Goal: Navigation & Orientation: Find specific page/section

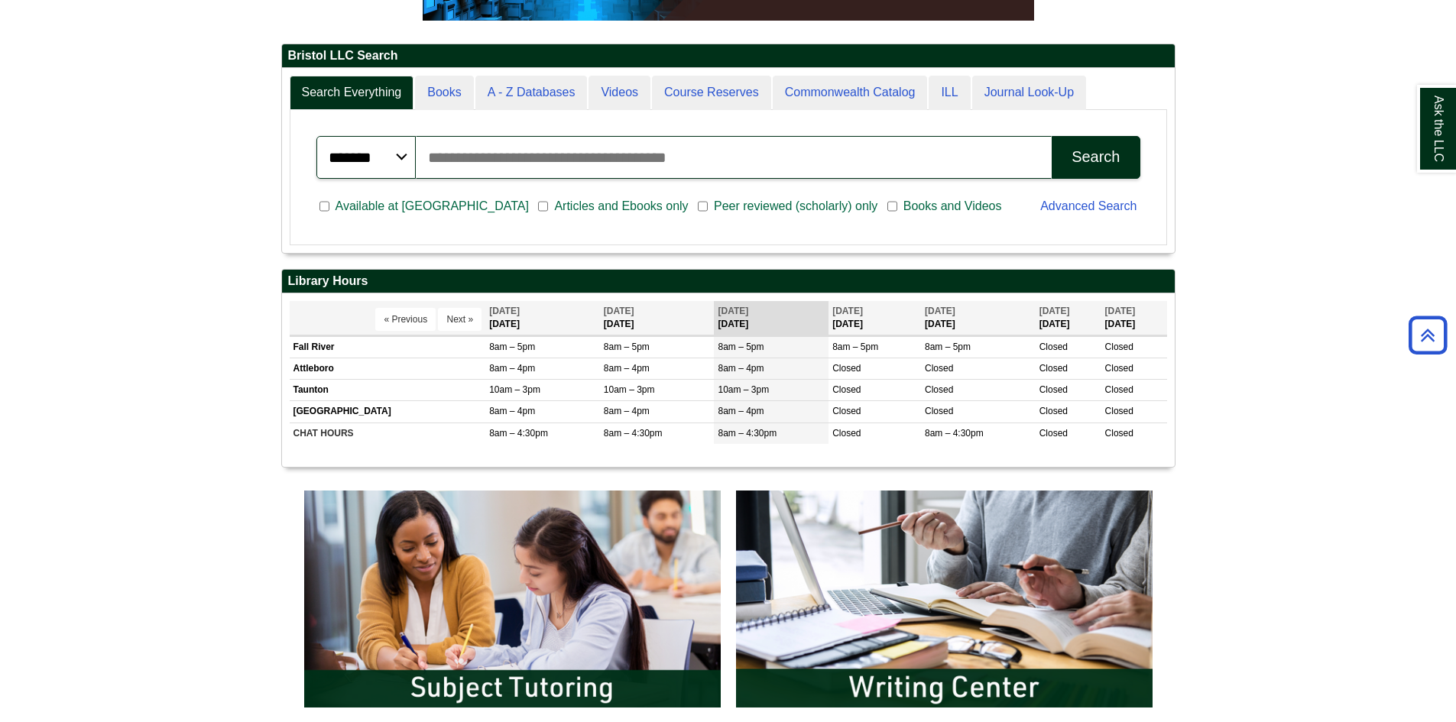
scroll to position [382, 0]
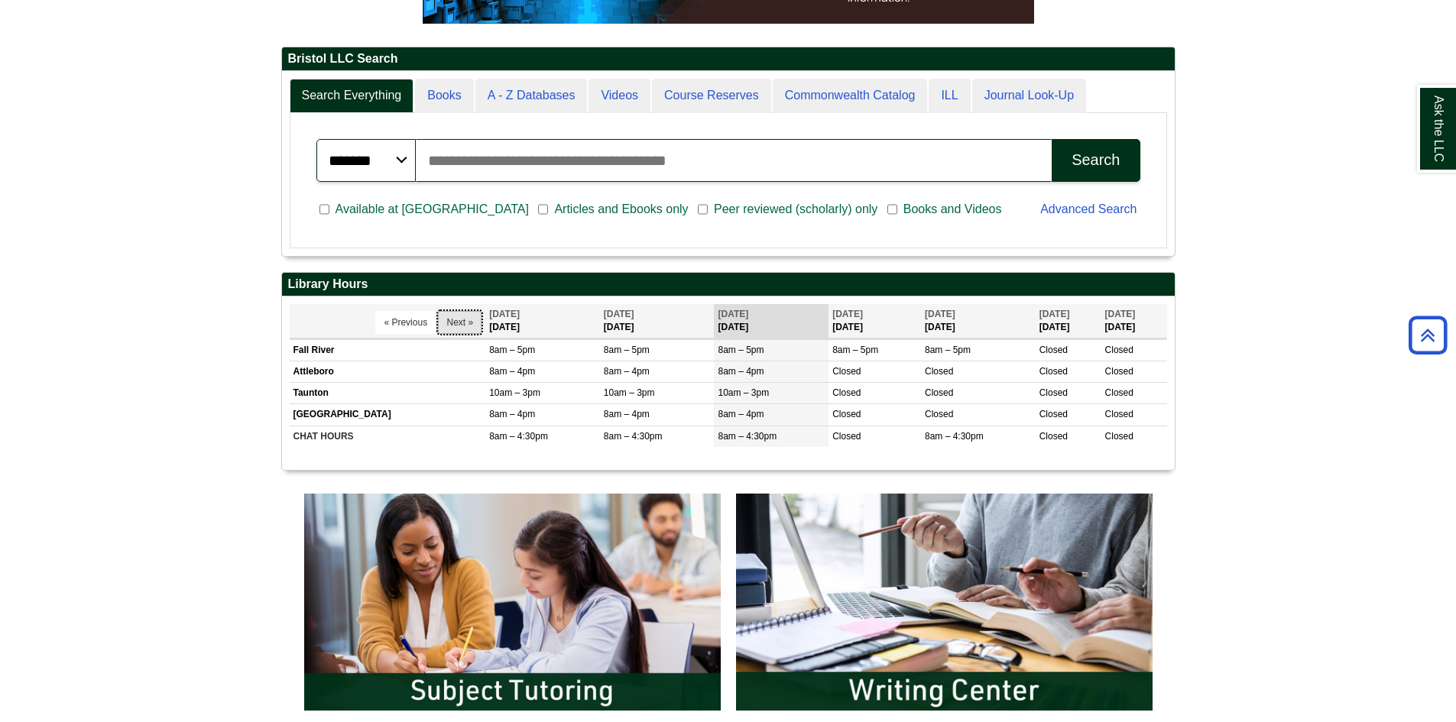
click at [443, 328] on button "Next »" at bounding box center [460, 322] width 44 height 23
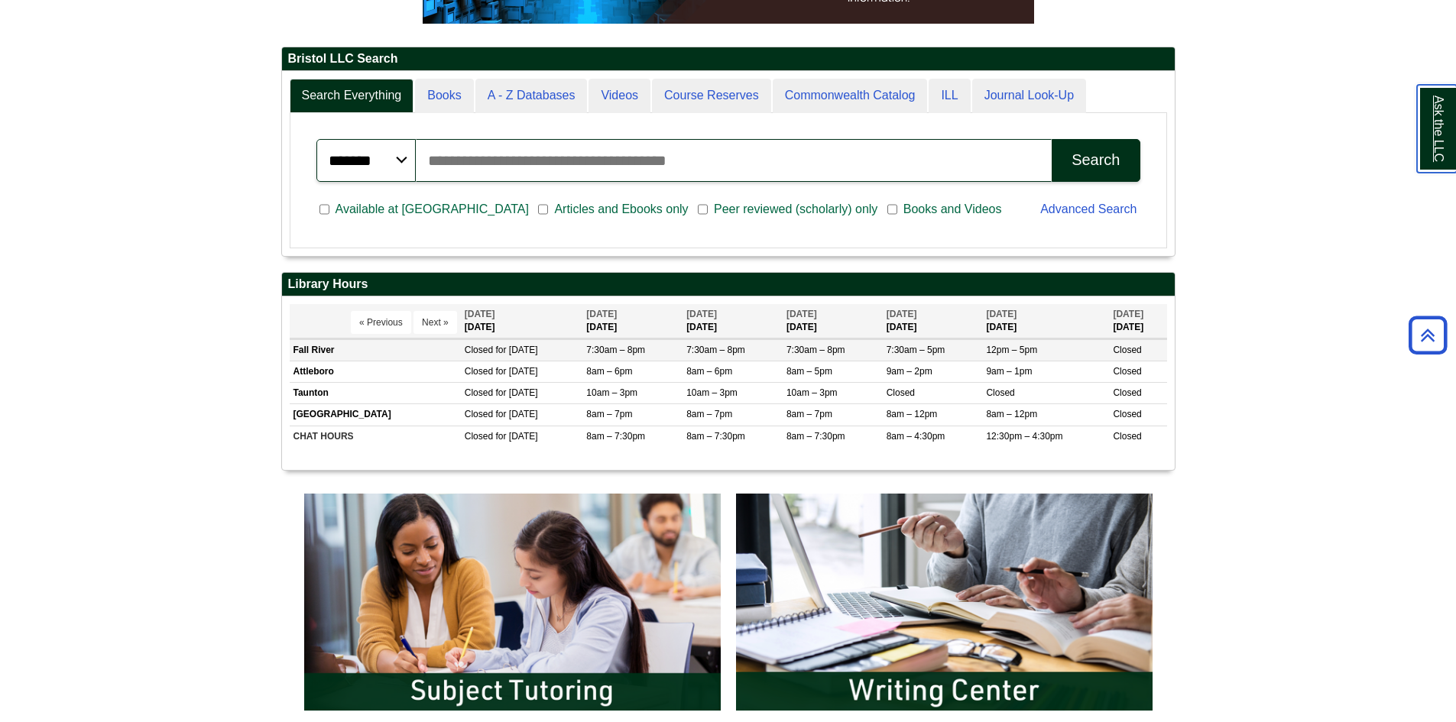
scroll to position [184, 893]
click at [434, 322] on button "Next »" at bounding box center [436, 322] width 44 height 23
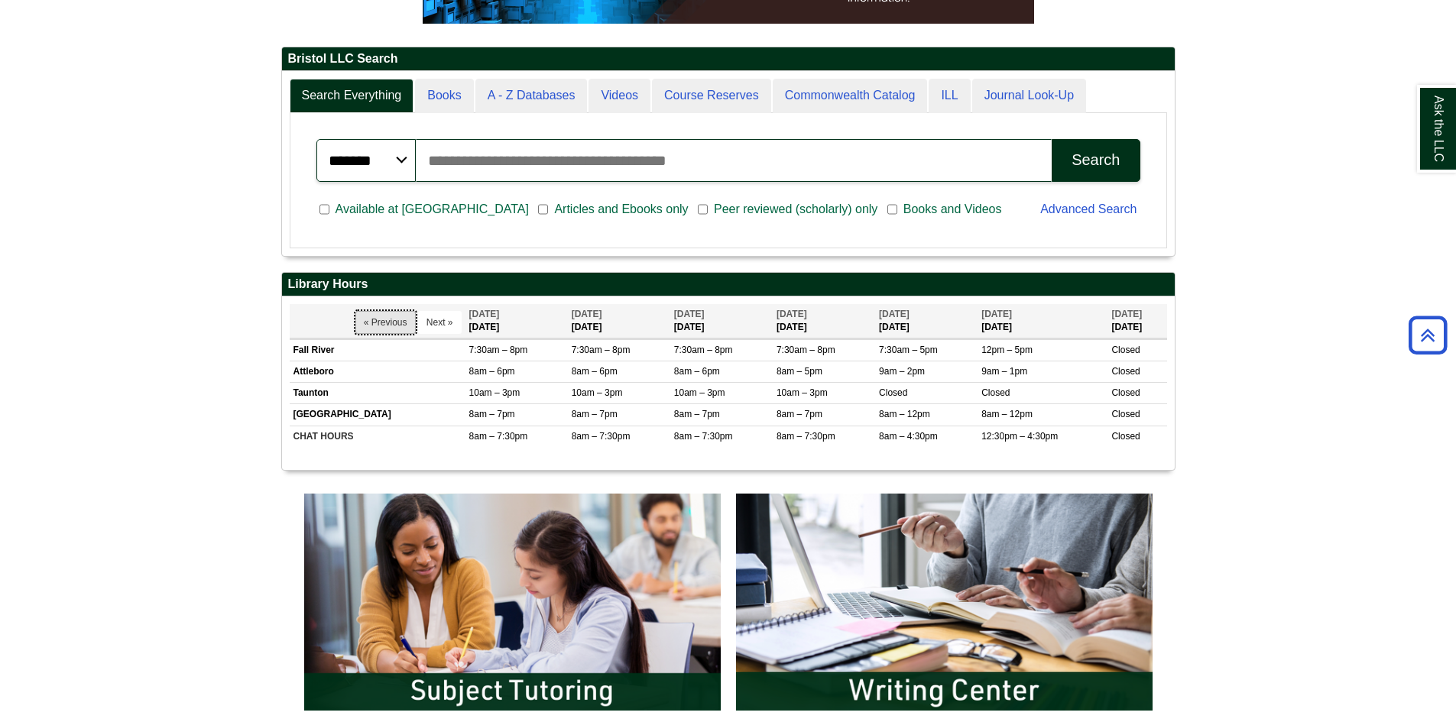
click at [388, 321] on button "« Previous" at bounding box center [385, 322] width 60 height 23
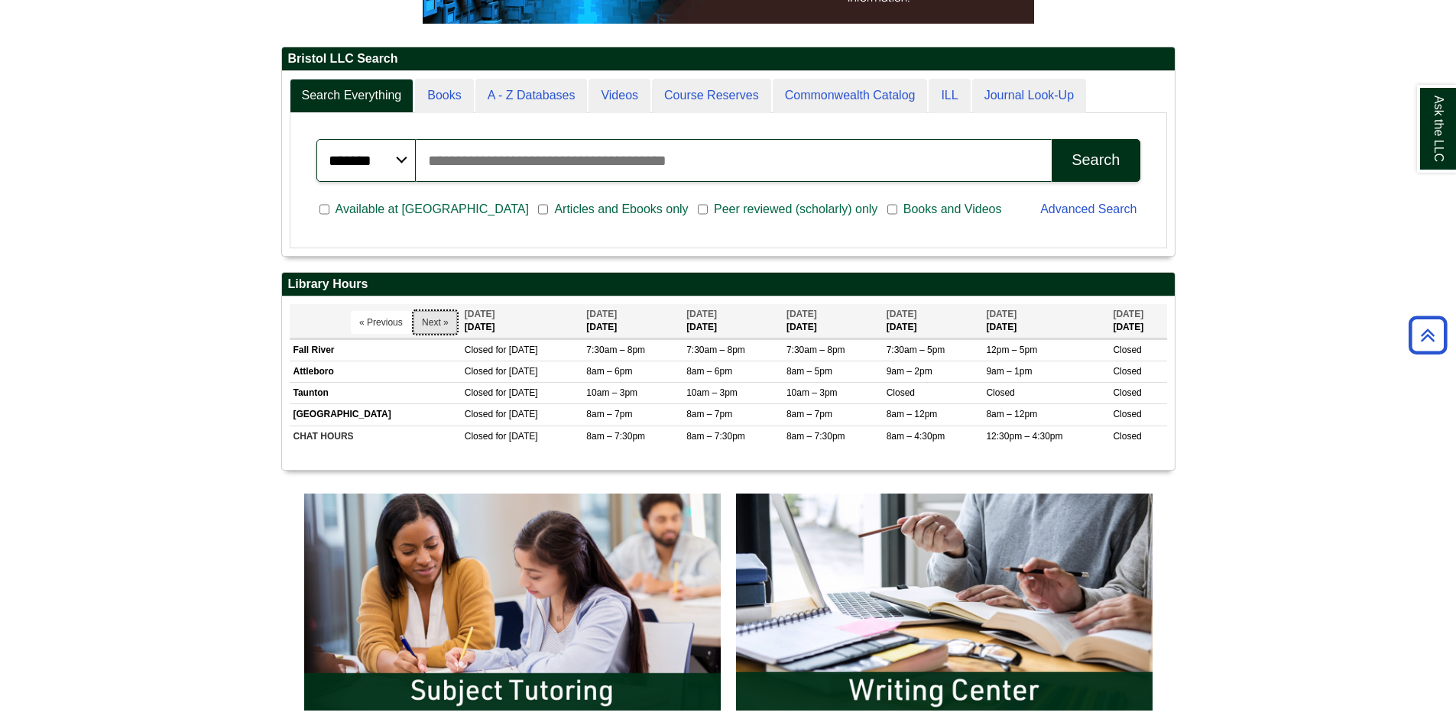
click at [447, 320] on button "Next »" at bounding box center [436, 322] width 44 height 23
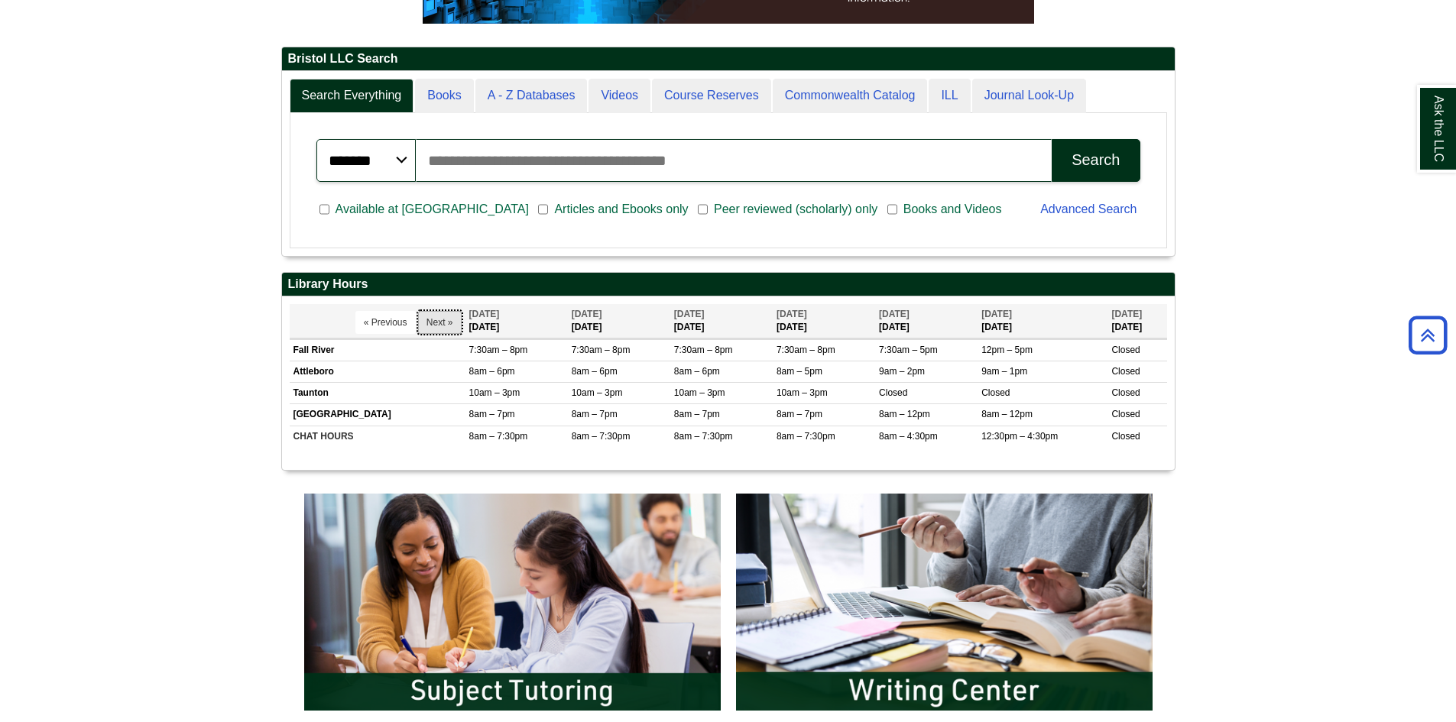
click at [442, 320] on button "Next »" at bounding box center [440, 322] width 44 height 23
click at [442, 319] on button "Next »" at bounding box center [440, 322] width 44 height 23
click at [442, 318] on button "Next »" at bounding box center [440, 322] width 44 height 23
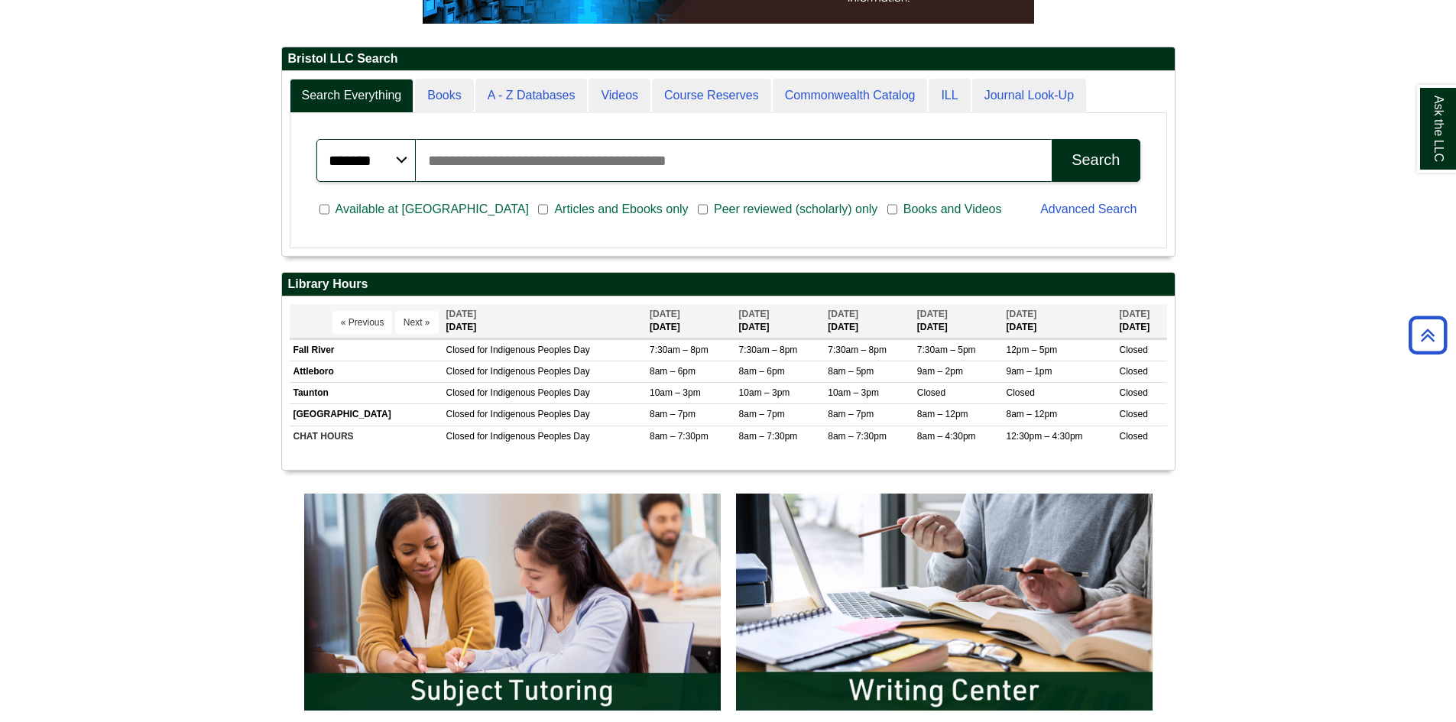
click at [186, 361] on body "Skip to Main Content Toggle navigation Home Access Services Access Services Pol…" at bounding box center [728, 595] width 1456 height 1954
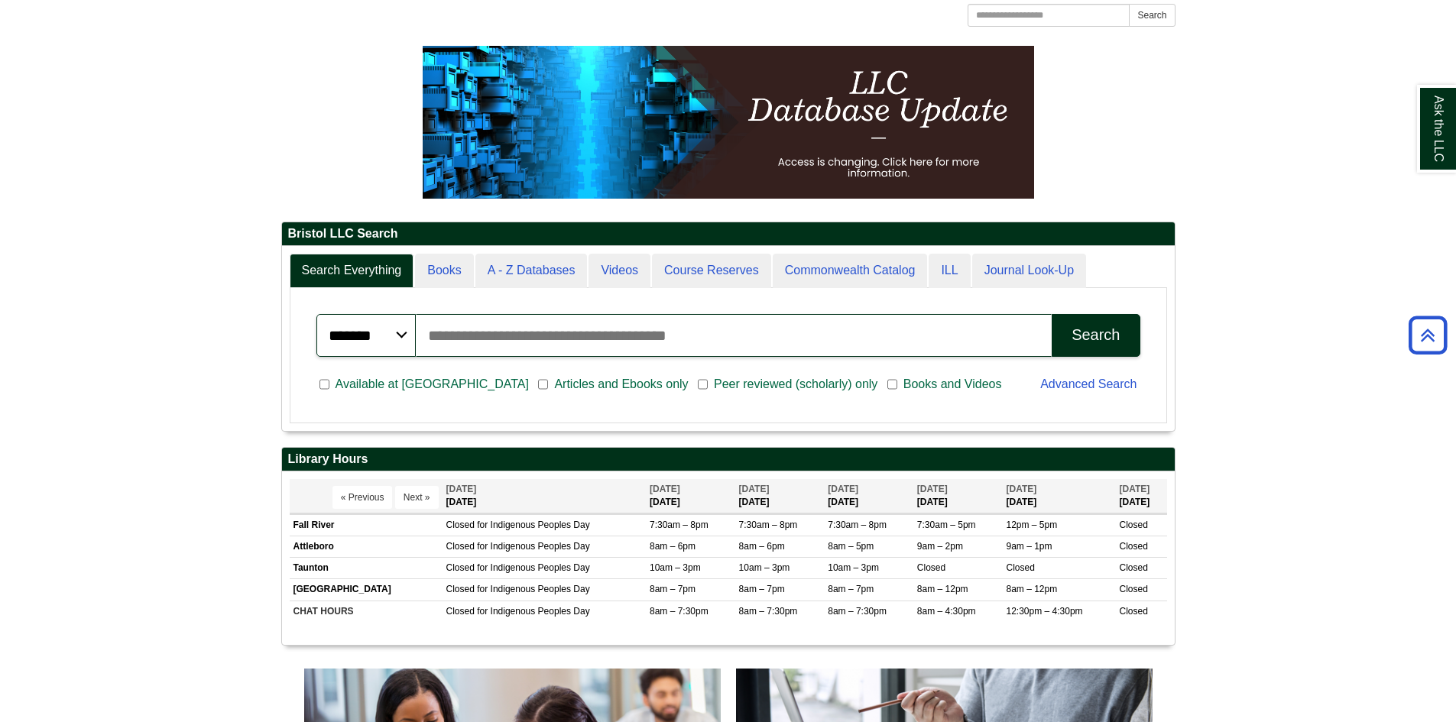
scroll to position [0, 0]
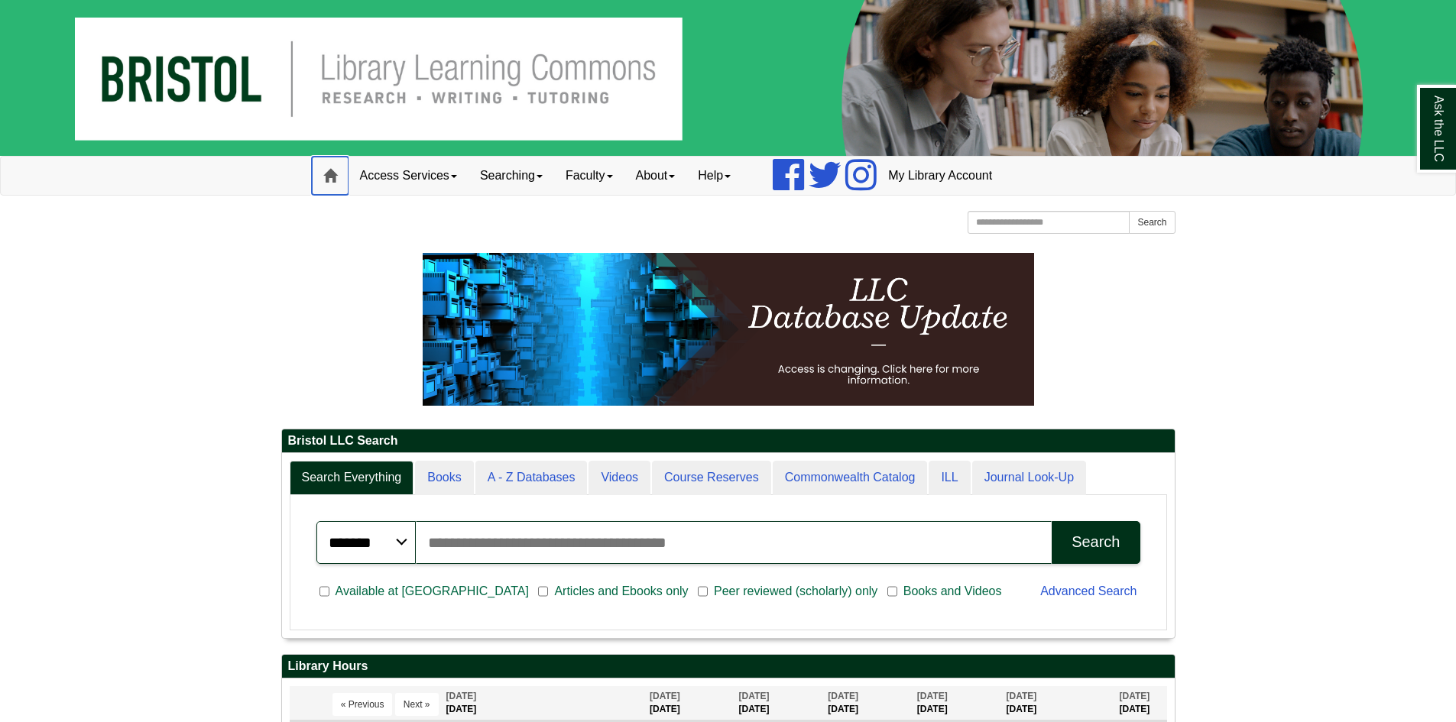
click at [329, 175] on span at bounding box center [330, 176] width 14 height 14
